Goal: Information Seeking & Learning: Learn about a topic

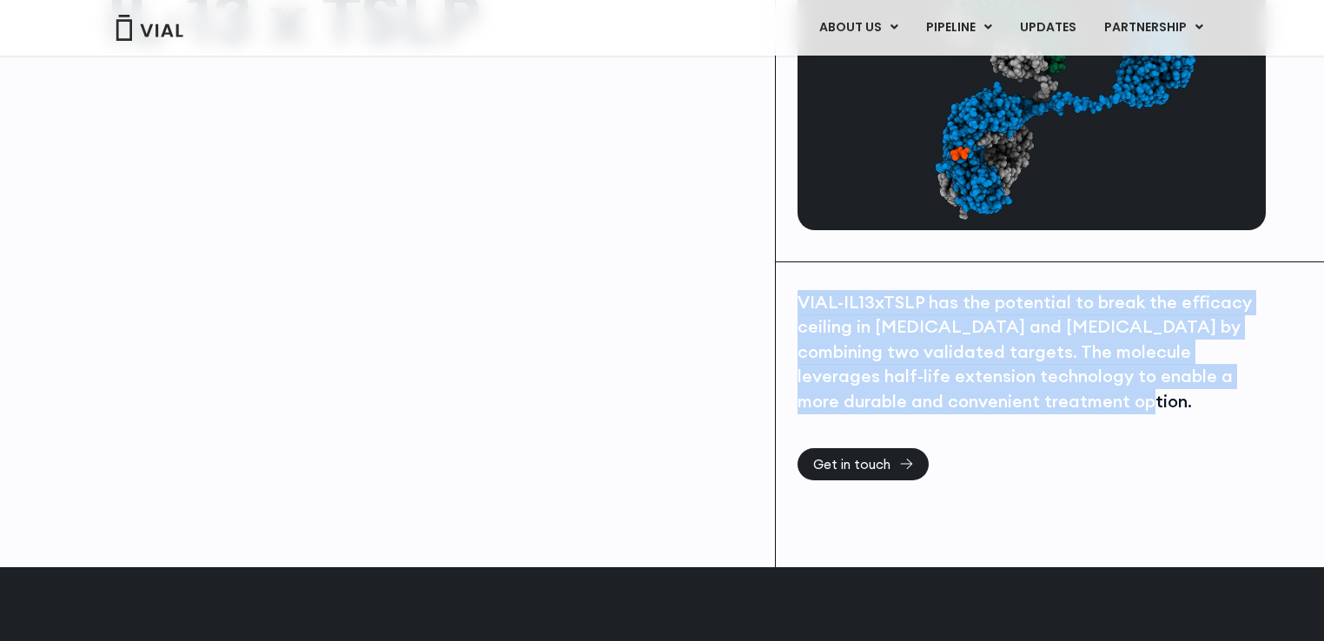
drag, startPoint x: 800, startPoint y: 299, endPoint x: 1045, endPoint y: 403, distance: 266.2
click at [1045, 403] on div "VIAL-IL13xTSLP has the potential to break the efficacy ceiling in asthma and at…" at bounding box center [1029, 352] width 464 height 124
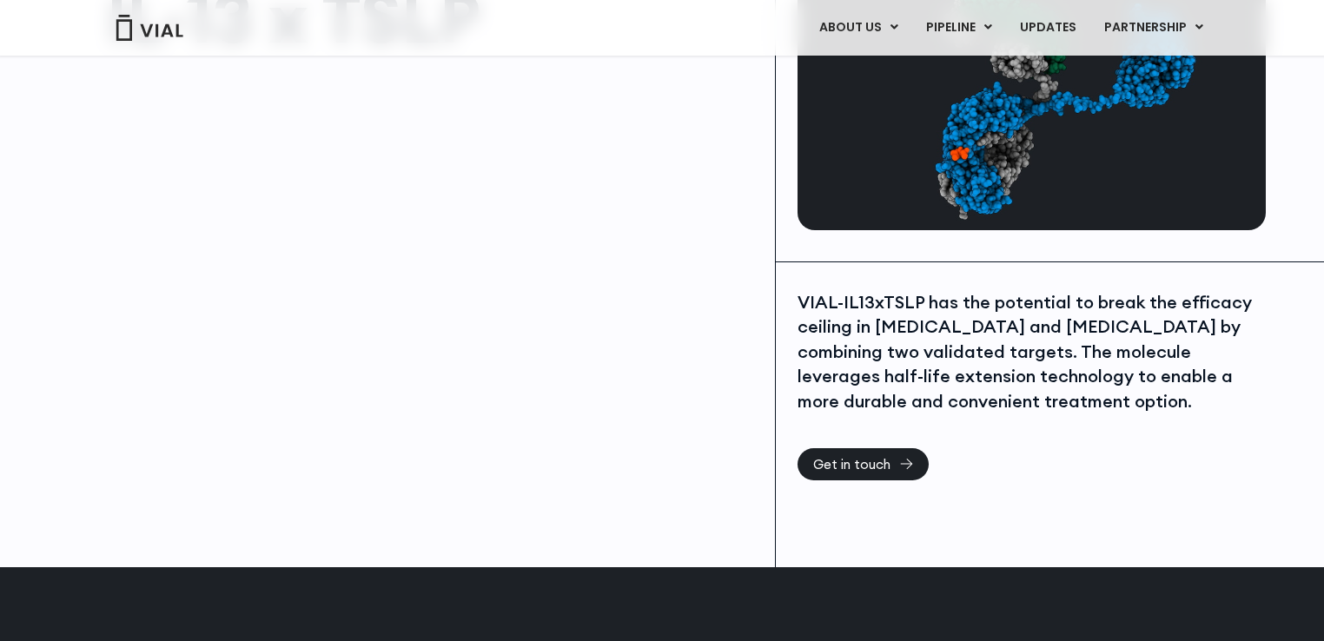
click at [500, 264] on div at bounding box center [432, 264] width 651 height 391
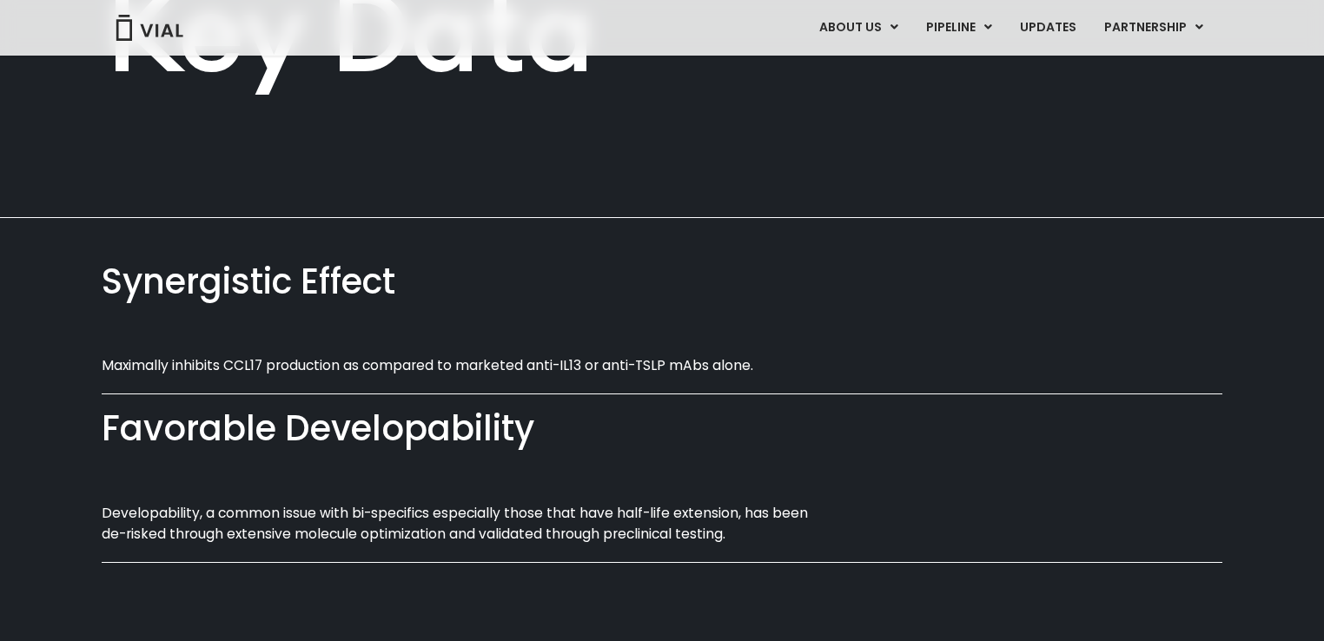
scroll to position [825, 0]
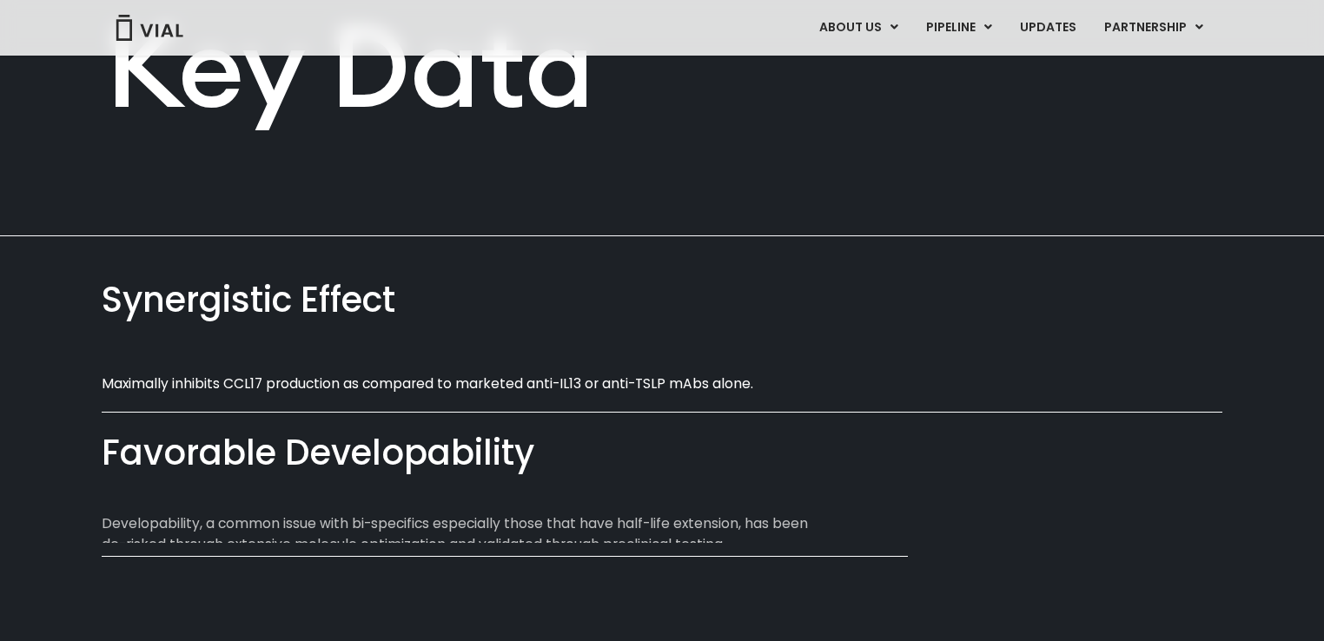
click at [205, 537] on p "Developability, a common issue with bi-specifics especially those that have hal…" at bounding box center [466, 533] width 728 height 41
click at [193, 523] on p "Developability, a common issue with bi-specifics especially those that have hal…" at bounding box center [466, 533] width 728 height 41
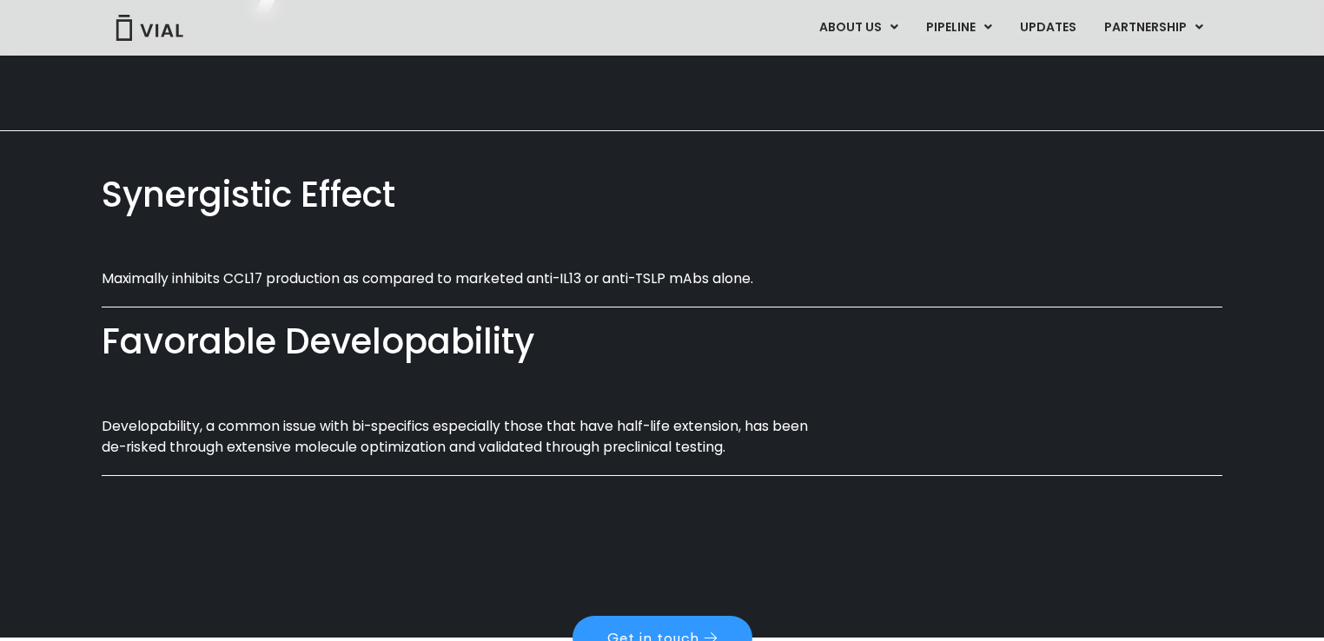
scroll to position [900, 0]
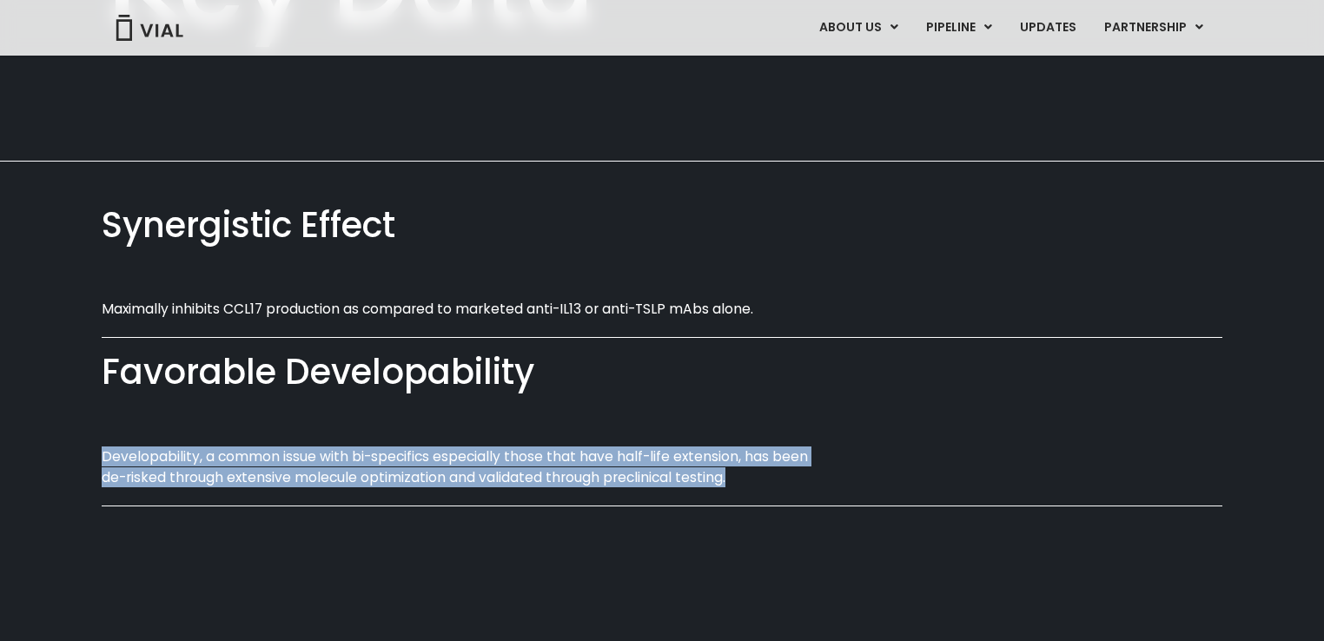
drag, startPoint x: 101, startPoint y: 452, endPoint x: 744, endPoint y: 490, distance: 644.8
click at [744, 490] on div "Synergistic Effect Maximally inhibits CCL17 production as compared to marketed …" at bounding box center [662, 342] width 1324 height 360
copy div "Developability, a common issue with bi-specifics especially those that have hal…"
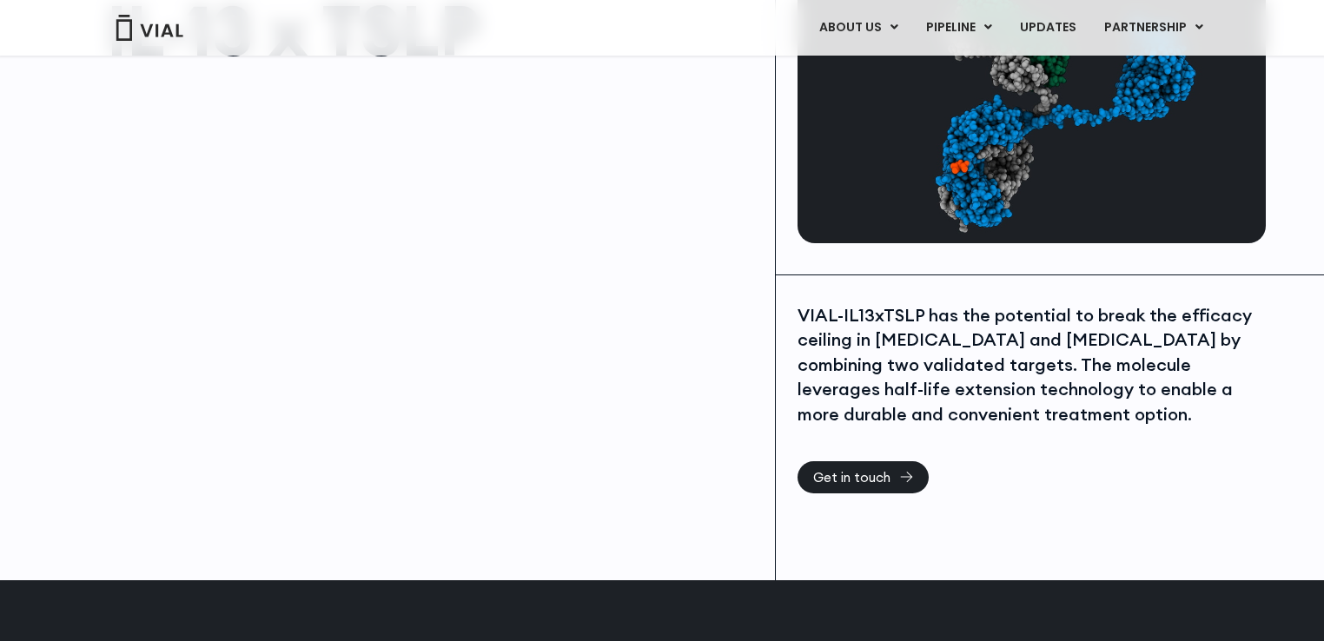
scroll to position [130, 0]
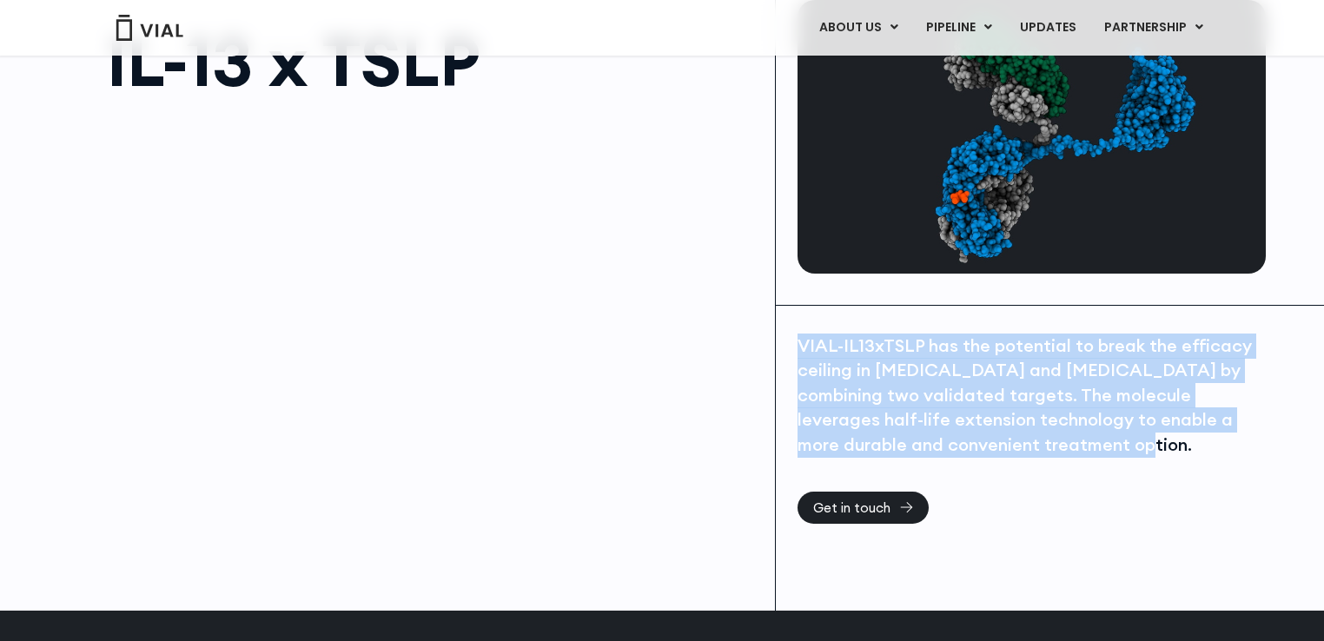
drag, startPoint x: 803, startPoint y: 344, endPoint x: 1042, endPoint y: 447, distance: 260.0
click at [1042, 447] on div "VIAL-IL13xTSLP has the potential to break the efficacy ceiling in asthma and at…" at bounding box center [1029, 396] width 464 height 124
copy div "VIAL-IL13xTSLP has the potential to break the efficacy ceiling in asthma and at…"
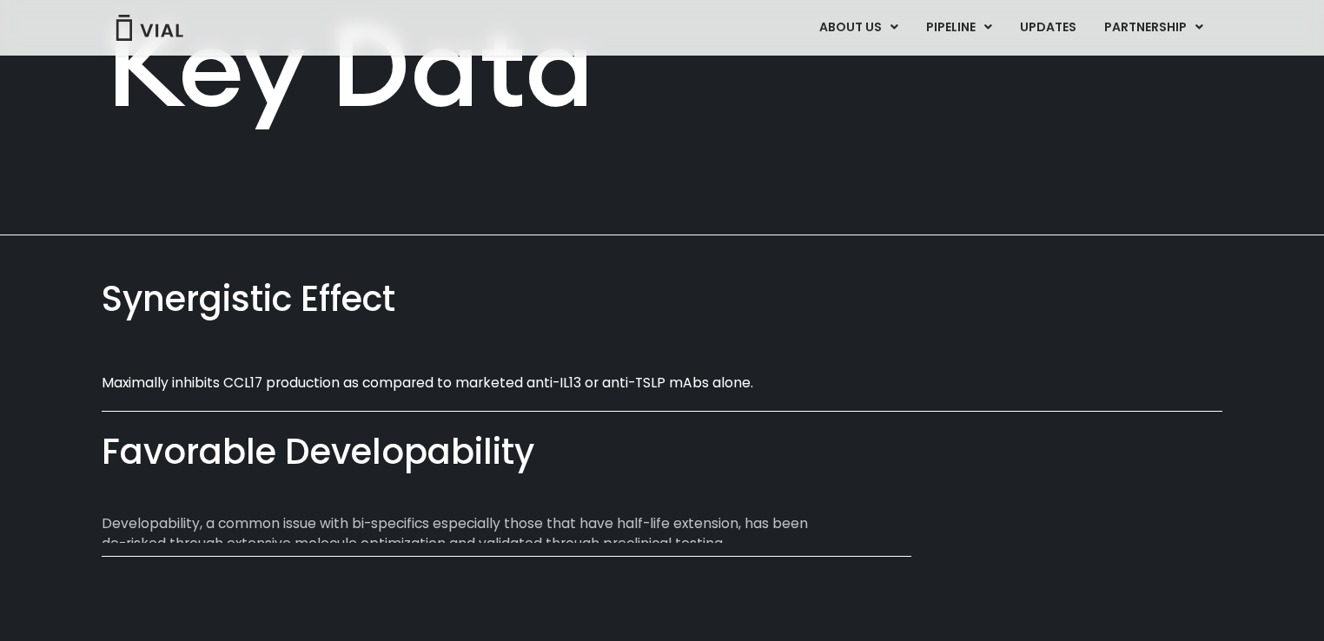
scroll to position [825, 0]
click at [184, 35] on div "ABOUT US ABOUT US CAREERS CONTACT US PIPELINE TL1A HLE PHASE 2 INHBE/ACTIVIN E …" at bounding box center [662, 28] width 1112 height 30
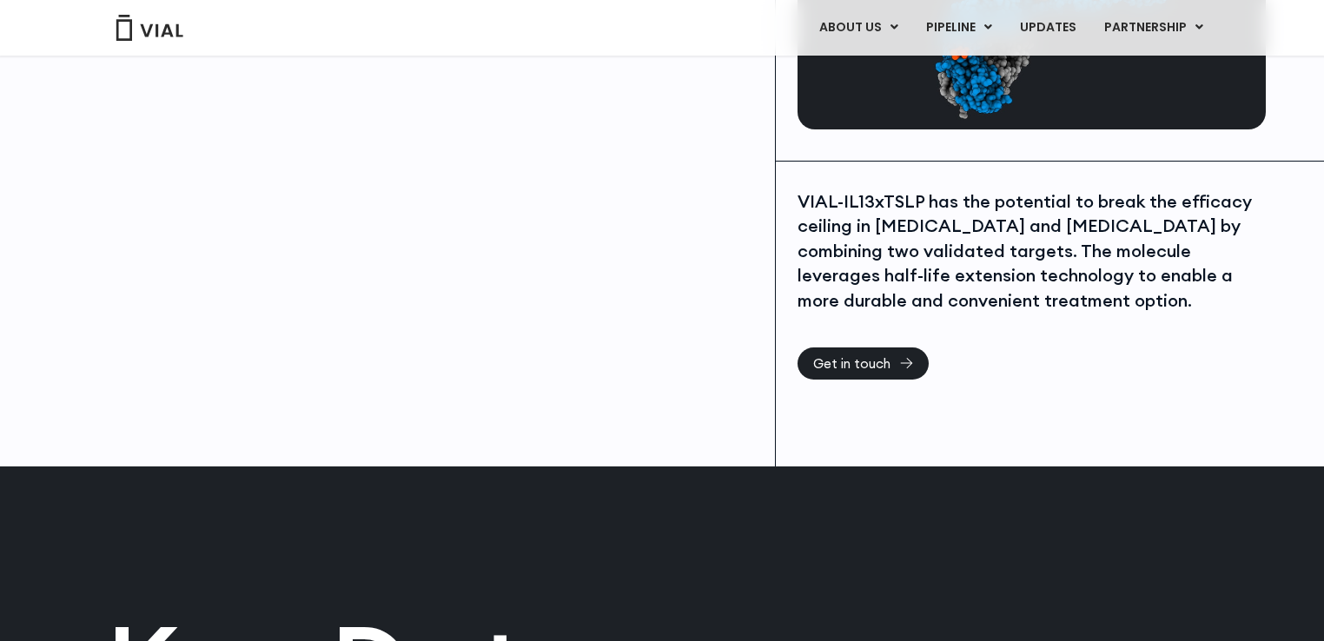
scroll to position [130, 0]
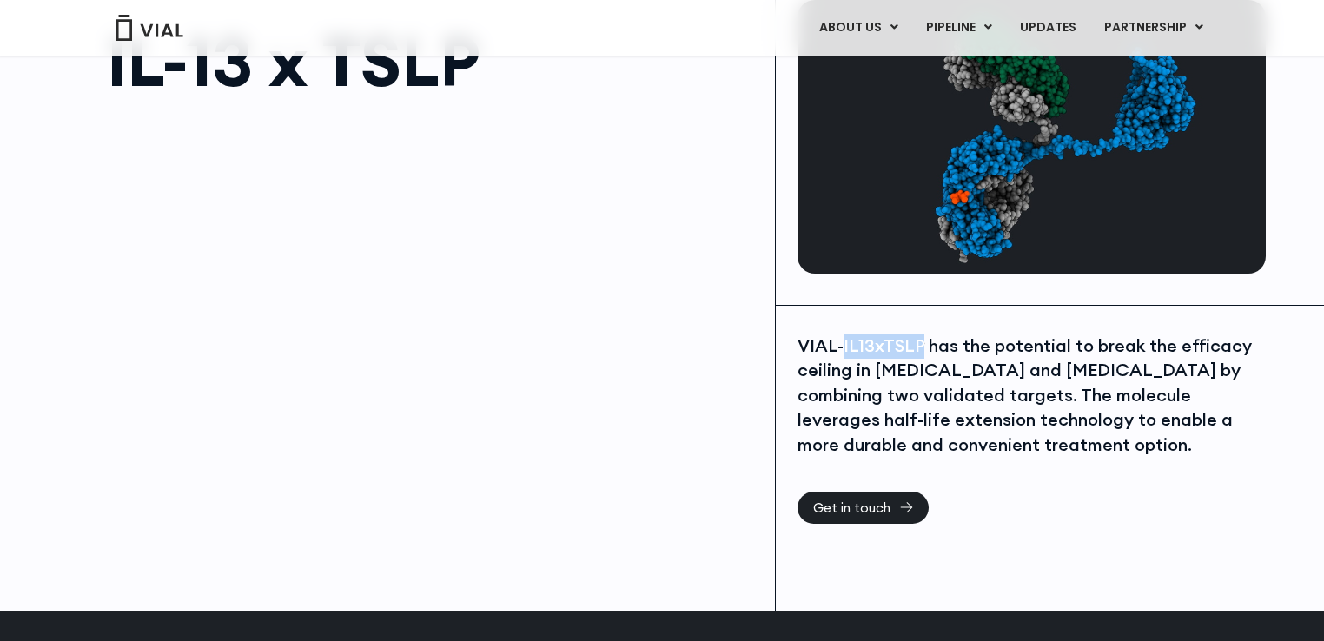
drag, startPoint x: 841, startPoint y: 345, endPoint x: 919, endPoint y: 347, distance: 78.2
click at [919, 347] on div "VIAL-IL13xTSLP has the potential to break the efficacy ceiling in asthma and at…" at bounding box center [1029, 396] width 464 height 124
copy div "IL13xTSLP"
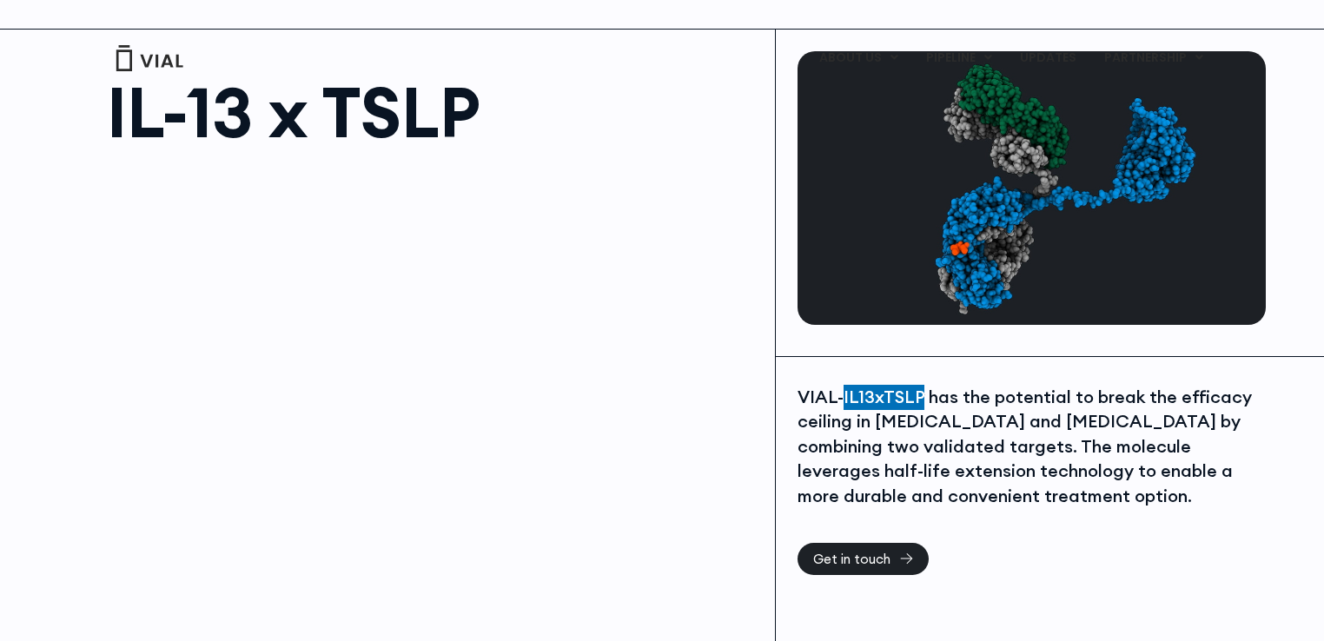
scroll to position [0, 0]
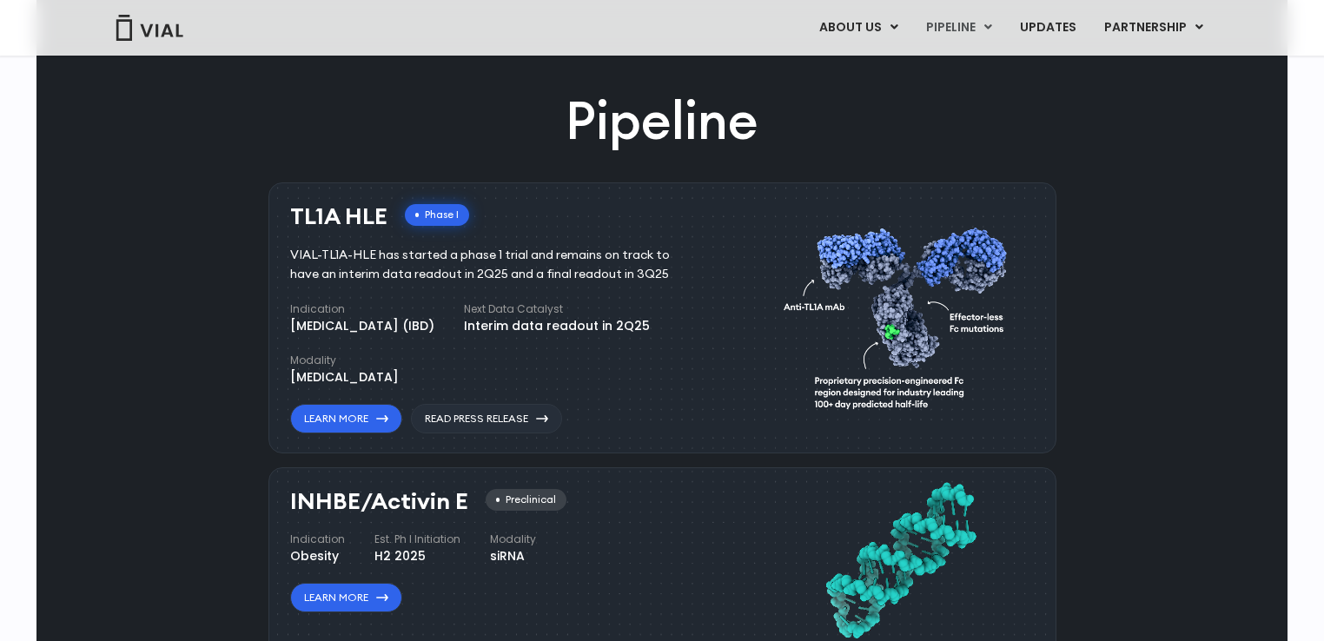
scroll to position [963, 0]
